Goal: Transaction & Acquisition: Book appointment/travel/reservation

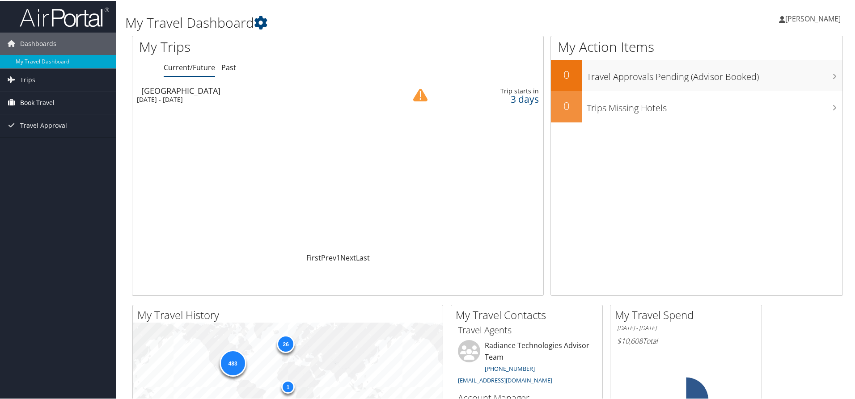
click at [37, 97] on span "Book Travel" at bounding box center [37, 102] width 34 height 22
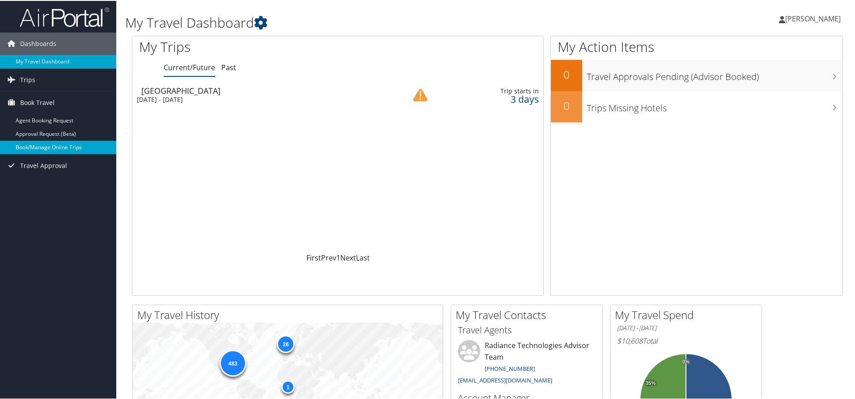
click at [74, 146] on link "Book/Manage Online Trips" at bounding box center [58, 146] width 116 height 13
